Goal: Task Accomplishment & Management: Use online tool/utility

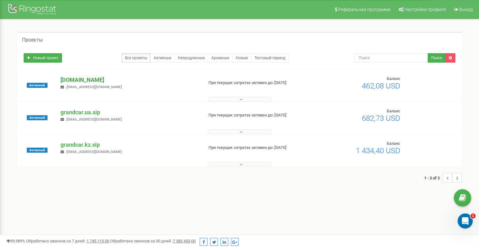
click at [88, 76] on p "[DOMAIN_NAME]" at bounding box center [130, 80] width 138 height 8
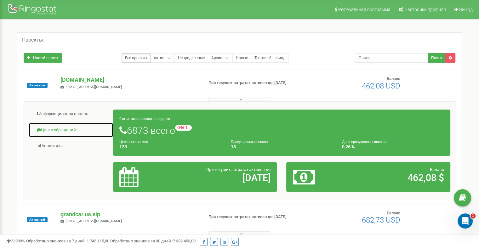
click at [68, 130] on link "Центр обращений" at bounding box center [71, 130] width 85 height 15
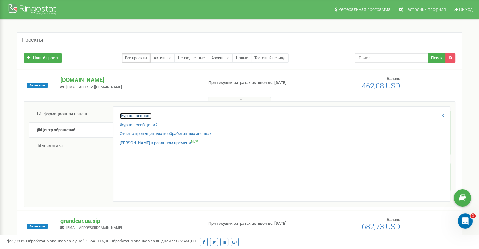
click at [141, 114] on link "Журнал звонков" at bounding box center [136, 116] width 32 height 6
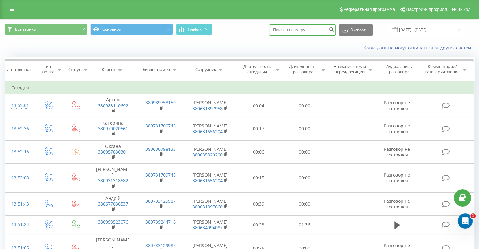
click at [314, 30] on input at bounding box center [302, 29] width 67 height 11
paste input "380 97 779 6734"
type input "380 97 779 6734"
click at [334, 28] on icon "submit" at bounding box center [331, 29] width 5 height 4
